Goal: Information Seeking & Learning: Learn about a topic

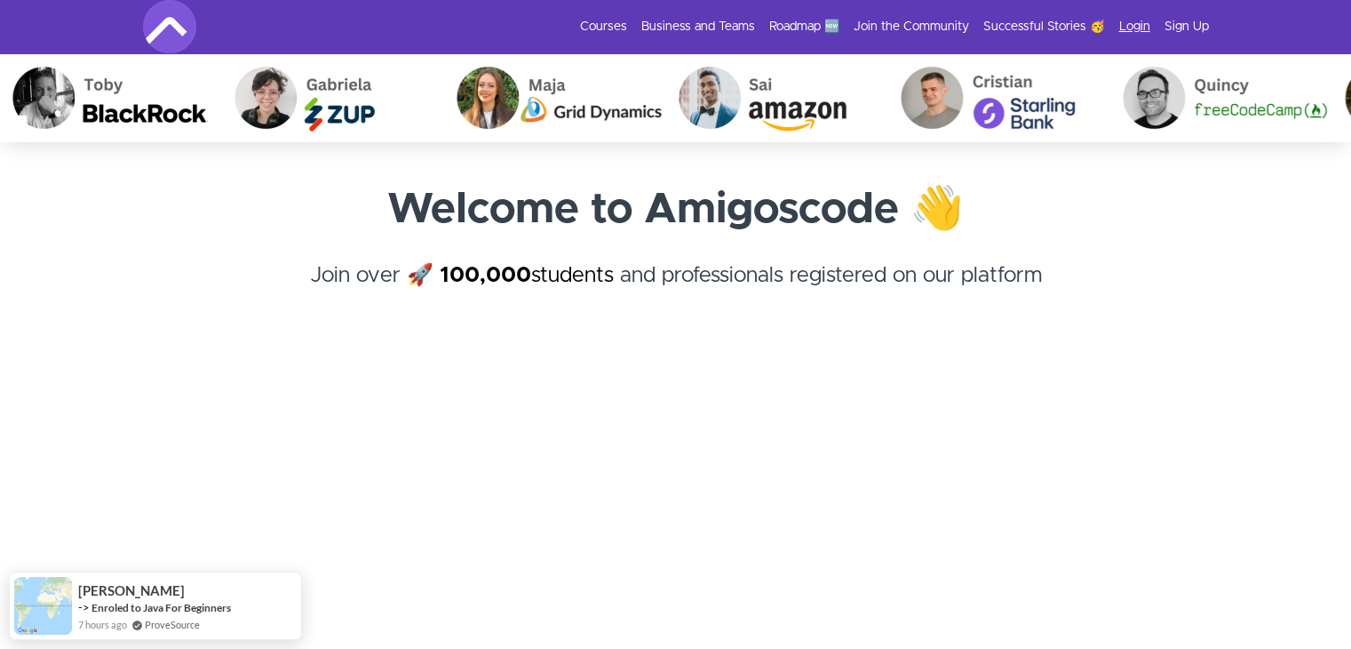
click at [1135, 22] on link "Login" at bounding box center [1135, 27] width 31 height 18
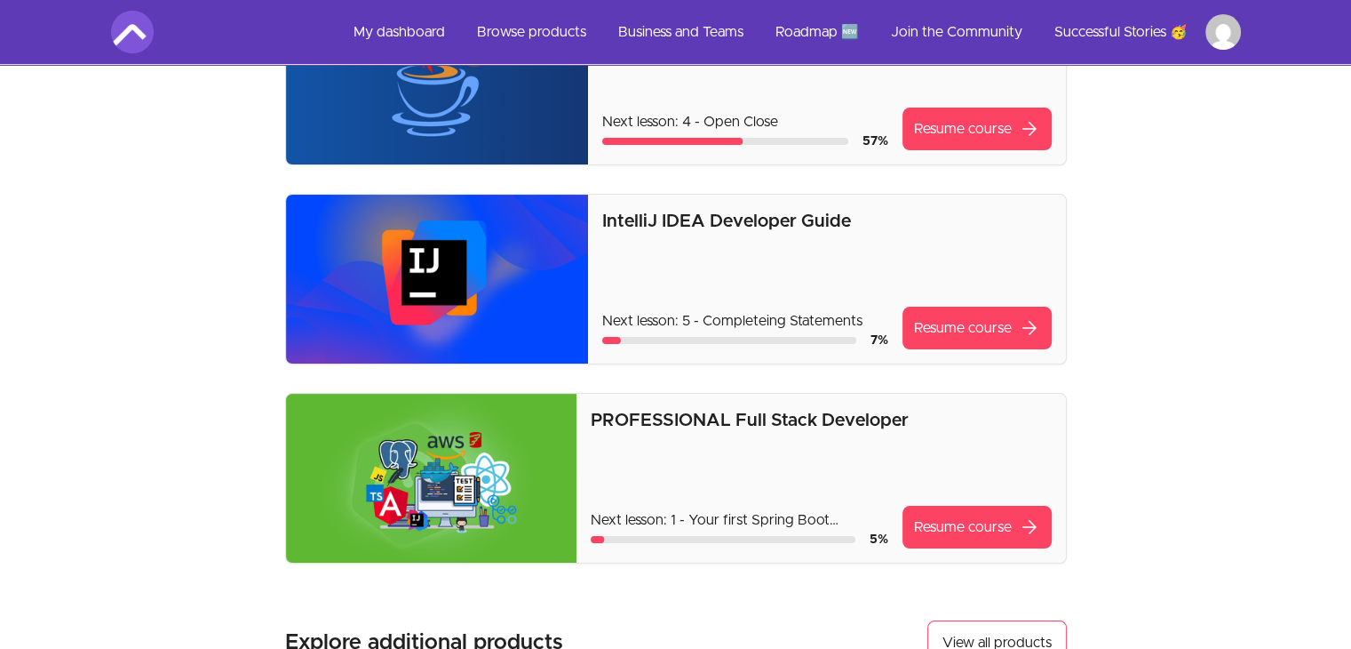
scroll to position [224, 0]
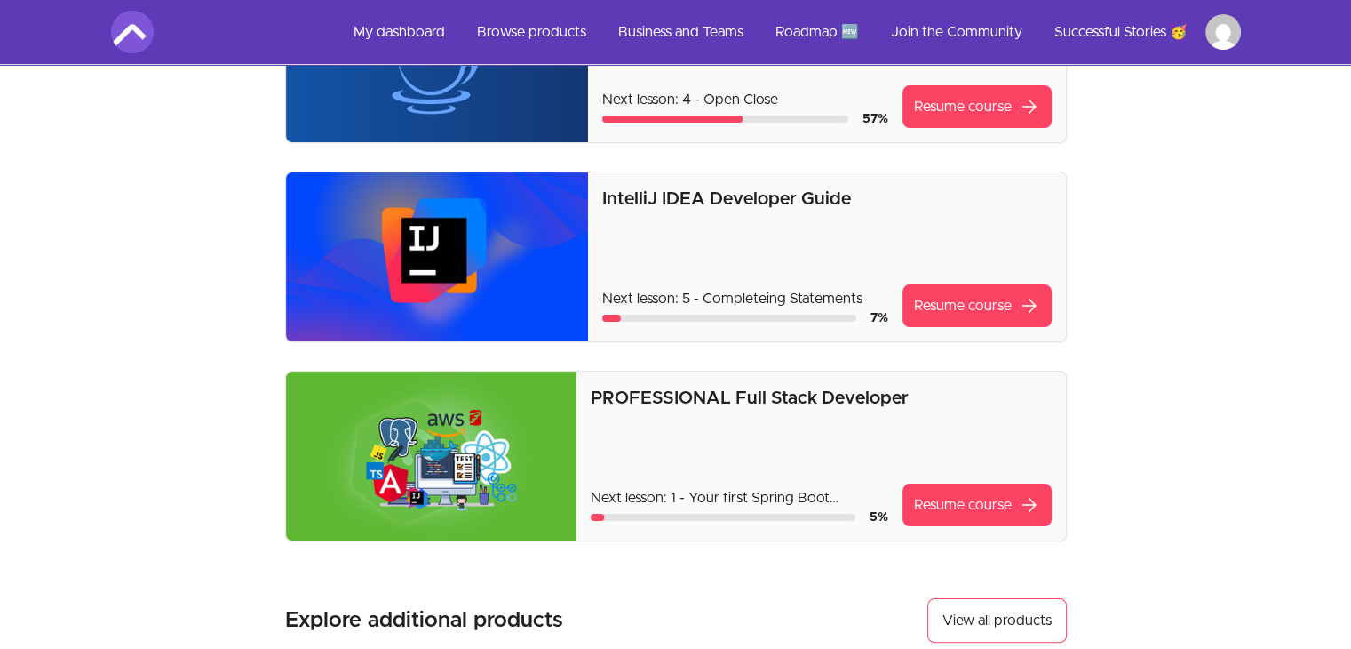
click at [465, 498] on img at bounding box center [431, 455] width 291 height 169
click at [969, 519] on link "Resume course arrow_forward" at bounding box center [977, 504] width 149 height 43
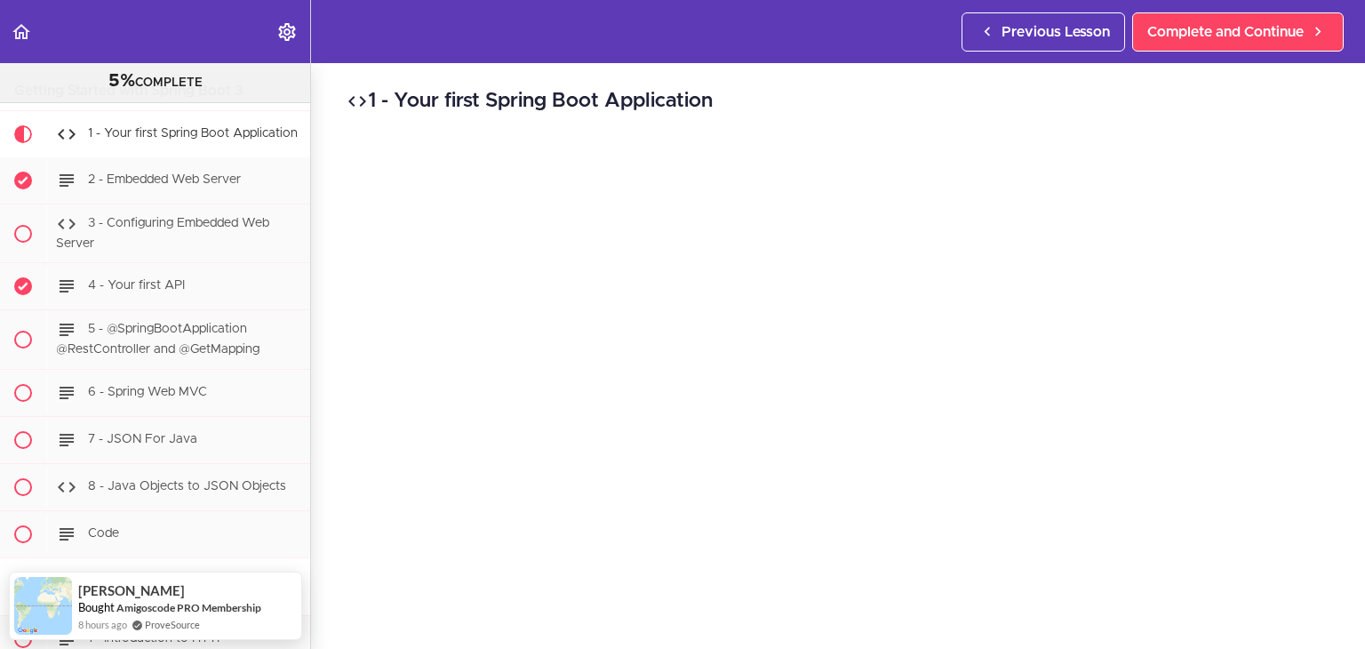
click at [198, 132] on div "1 - Your first Spring Boot Application" at bounding box center [178, 134] width 264 height 39
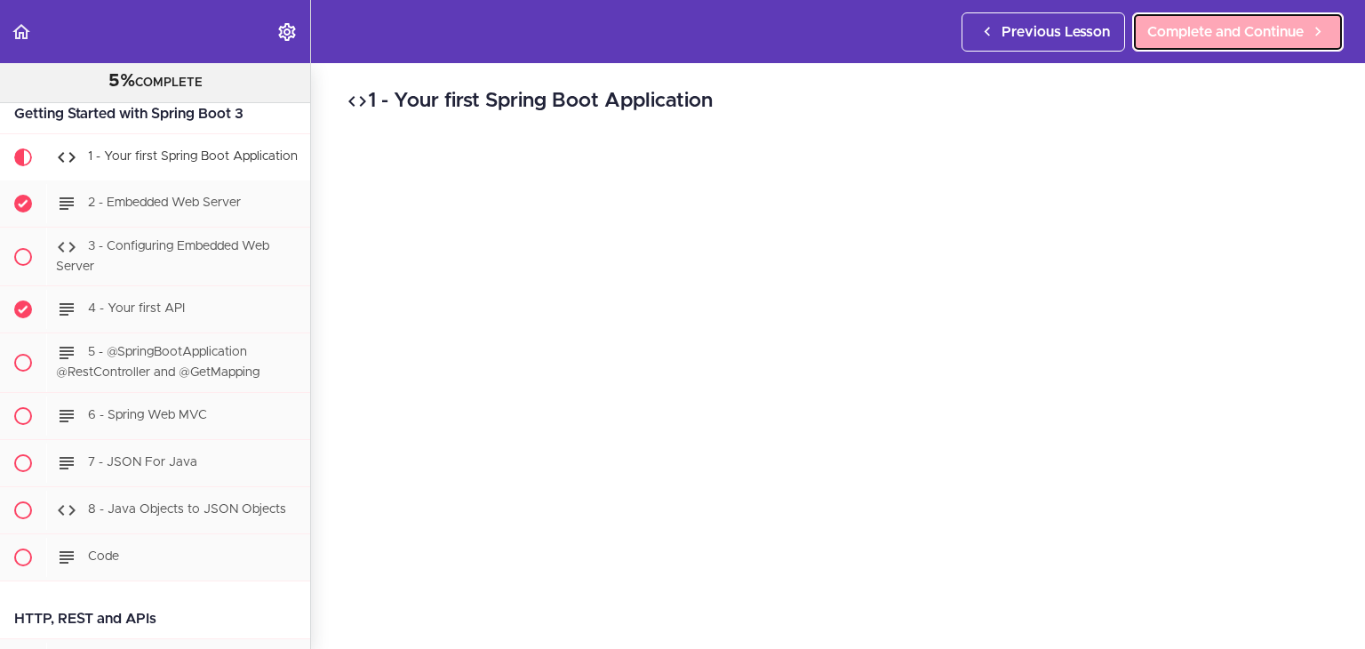
click at [1200, 22] on span "Complete and Continue" at bounding box center [1225, 31] width 156 height 21
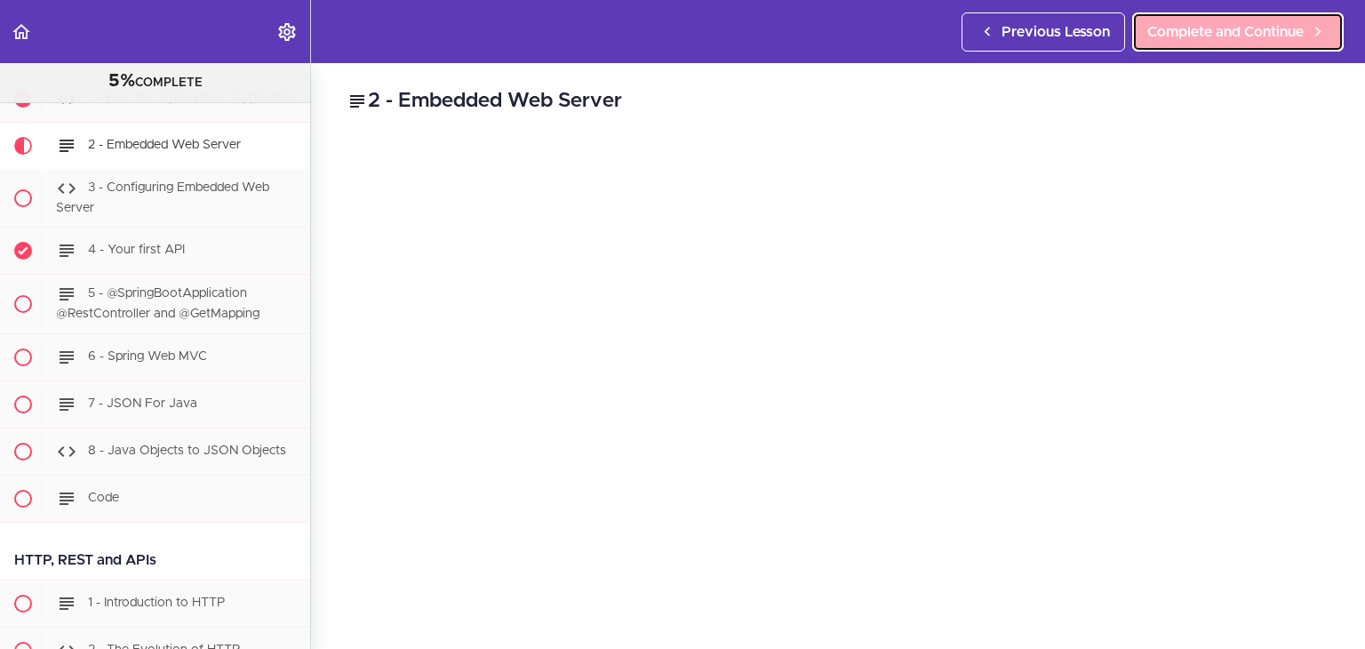
click at [1232, 25] on span "Complete and Continue" at bounding box center [1225, 31] width 156 height 21
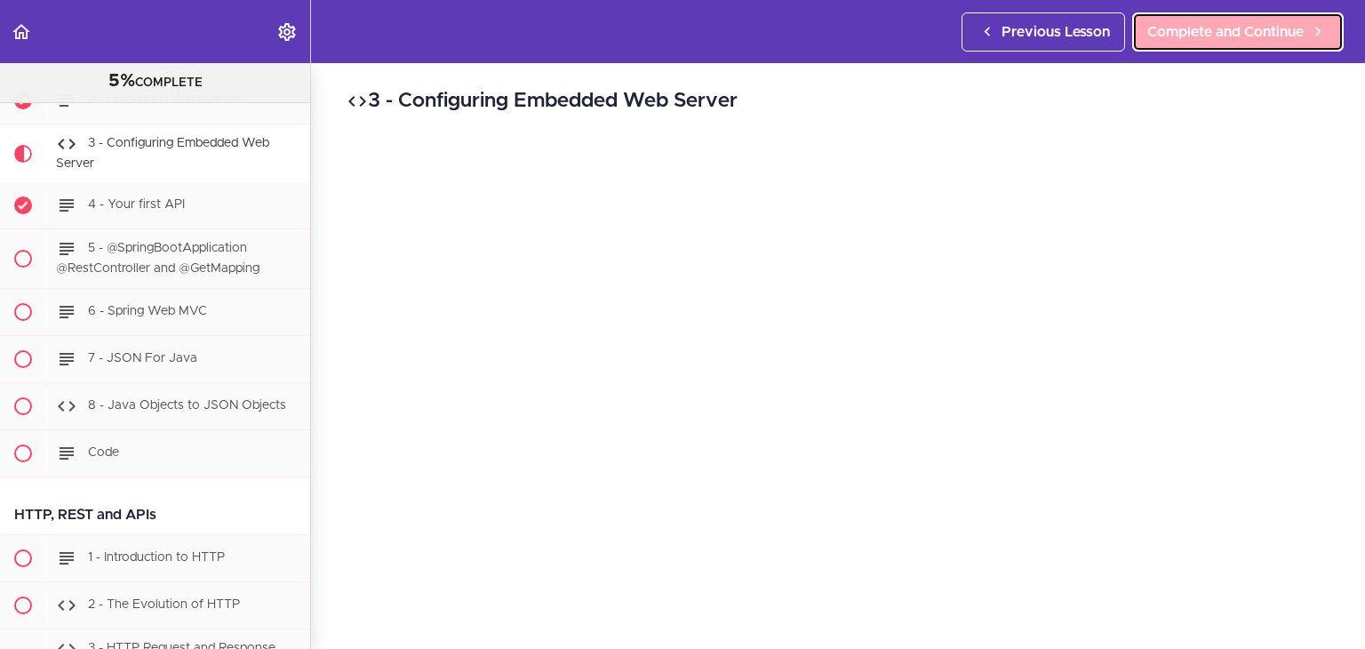
scroll to position [1404, 0]
click at [1247, 34] on span "Complete and Continue" at bounding box center [1225, 31] width 156 height 21
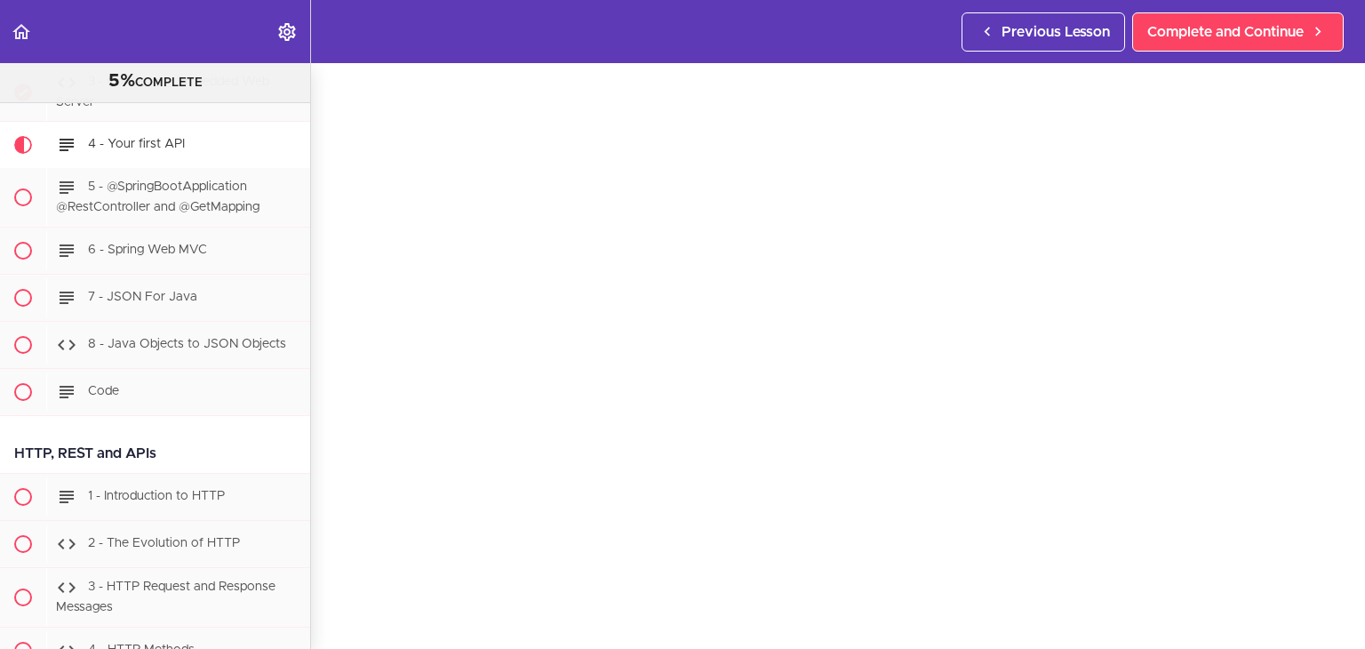
scroll to position [44, 0]
click at [1208, 25] on span "Complete and Continue" at bounding box center [1225, 31] width 156 height 21
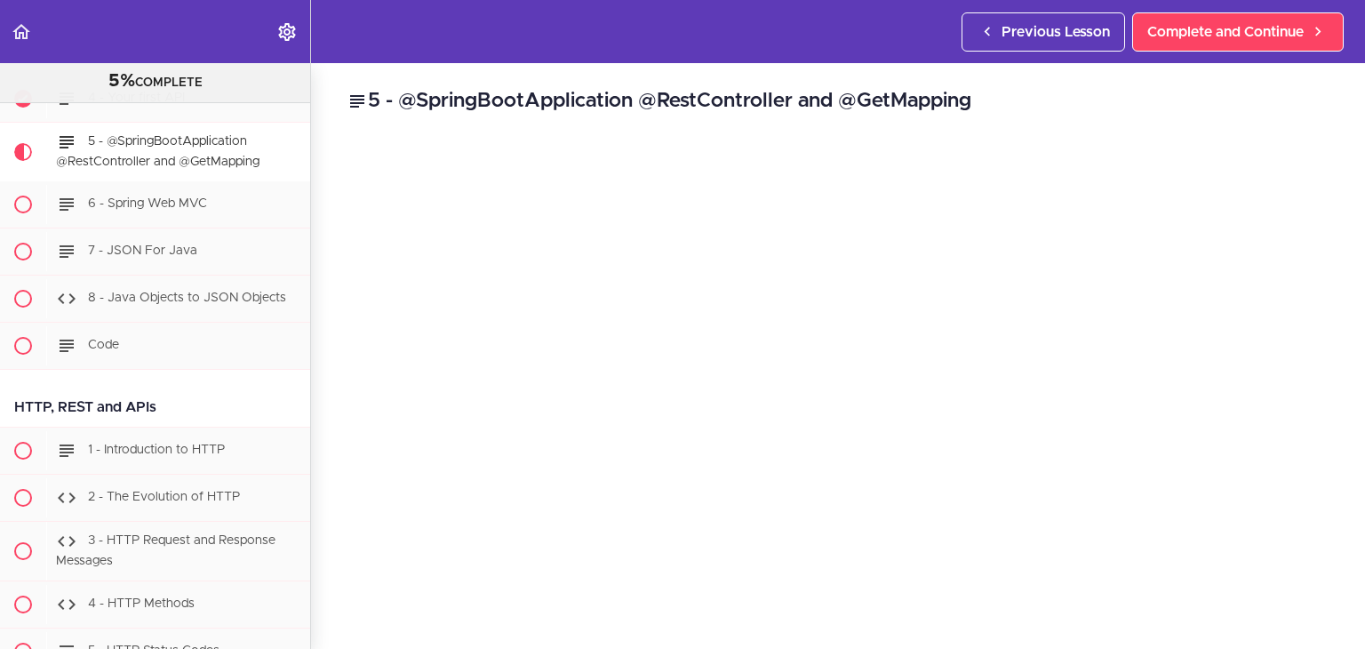
drag, startPoint x: 1313, startPoint y: 128, endPoint x: 1325, endPoint y: 179, distance: 51.9
click at [1325, 179] on div "5 - @SpringBootApplication @RestController and @GetMapping @SpringBootApplicati…" at bounding box center [838, 356] width 1054 height 586
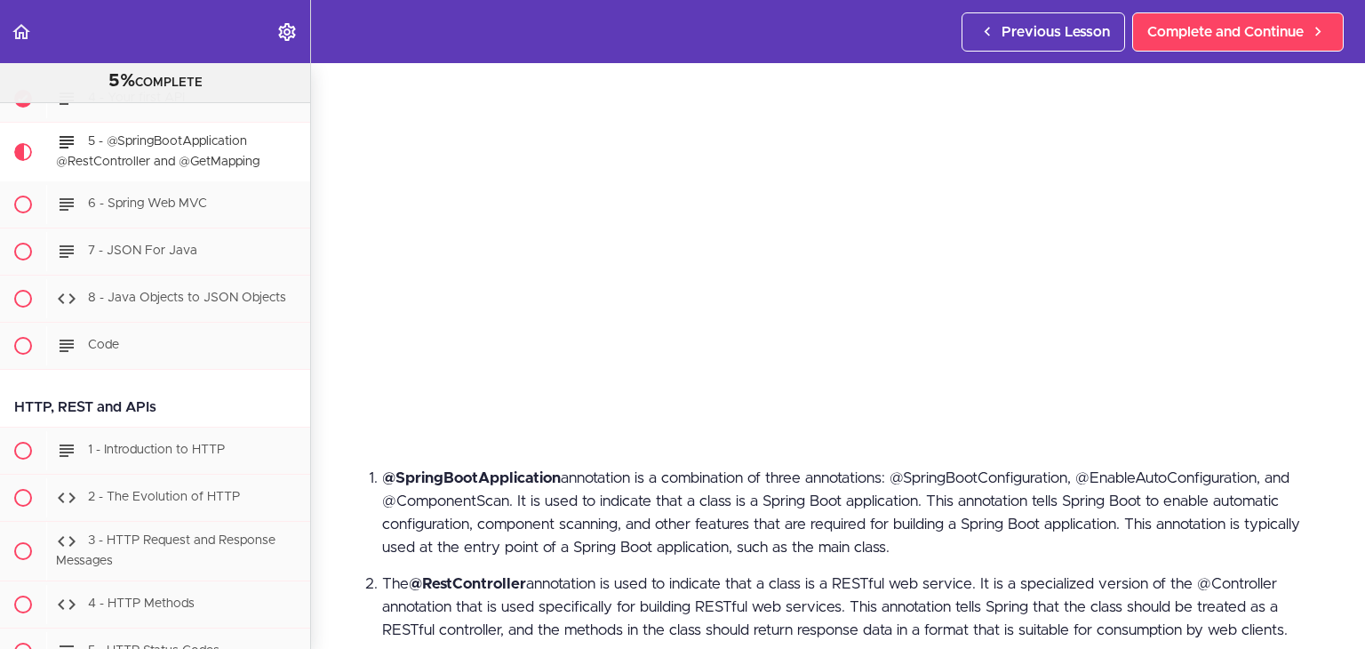
scroll to position [201, 0]
